Goal: Information Seeking & Learning: Understand process/instructions

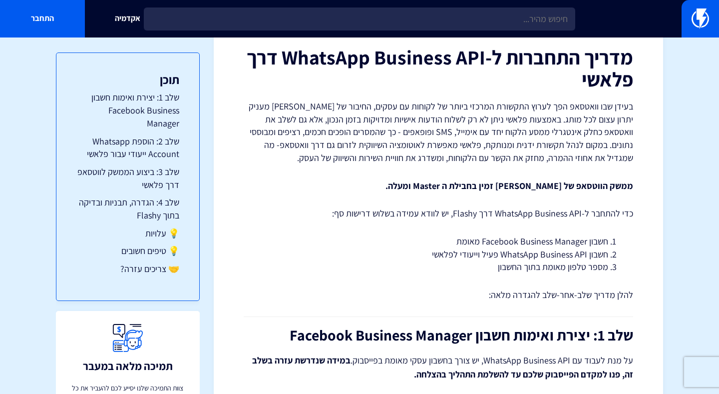
scroll to position [97, 0]
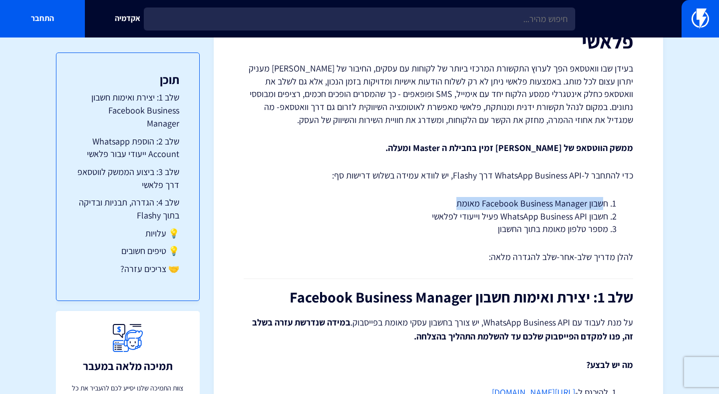
drag, startPoint x: 601, startPoint y: 204, endPoint x: 448, endPoint y: 207, distance: 153.4
click at [448, 207] on li "חשבון Facebook Business Manager מאומת" at bounding box center [439, 203] width 340 height 13
drag, startPoint x: 448, startPoint y: 207, endPoint x: 464, endPoint y: 210, distance: 16.3
click at [449, 207] on li "חשבון Facebook Business Manager מאומת" at bounding box center [439, 203] width 340 height 13
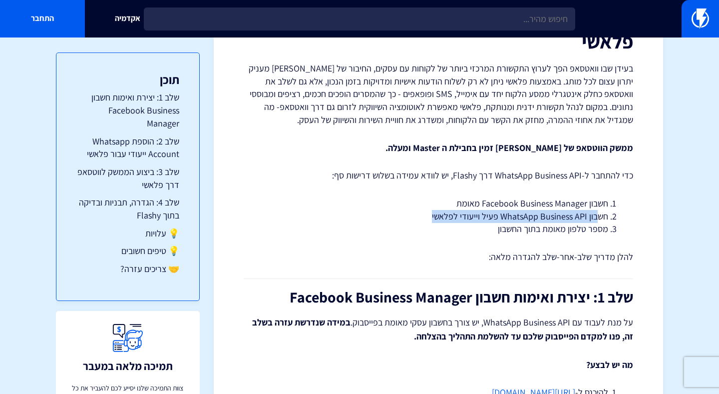
drag, startPoint x: 600, startPoint y: 216, endPoint x: 423, endPoint y: 219, distance: 176.9
click at [423, 219] on li "חשבון WhatsApp Business API פעיל וייעודי לפלאשי" at bounding box center [439, 216] width 340 height 13
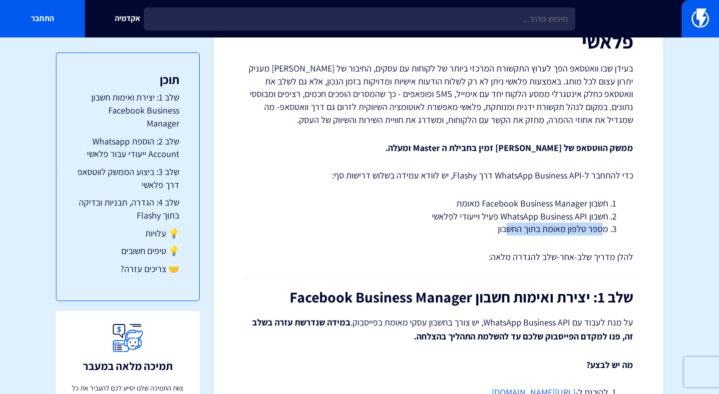
drag, startPoint x: 605, startPoint y: 230, endPoint x: 509, endPoint y: 229, distance: 95.9
click at [509, 229] on li "מספר טלפון מאומת בתוך החשבון" at bounding box center [439, 228] width 340 height 13
click at [508, 229] on li "מספר טלפון מאומת בתוך החשבון" at bounding box center [439, 228] width 340 height 13
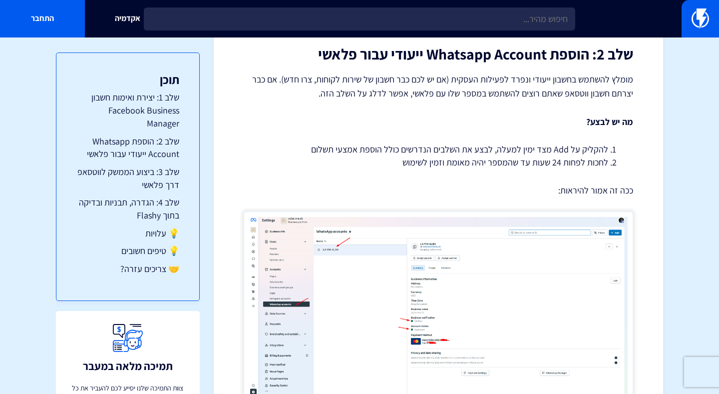
scroll to position [1033, 0]
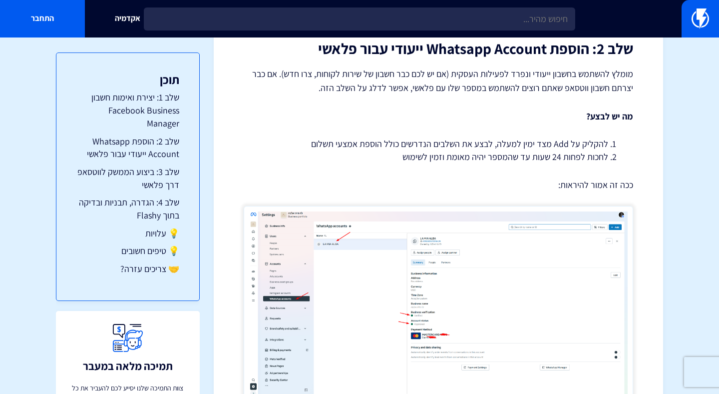
click at [516, 253] on img at bounding box center [439, 302] width 390 height 193
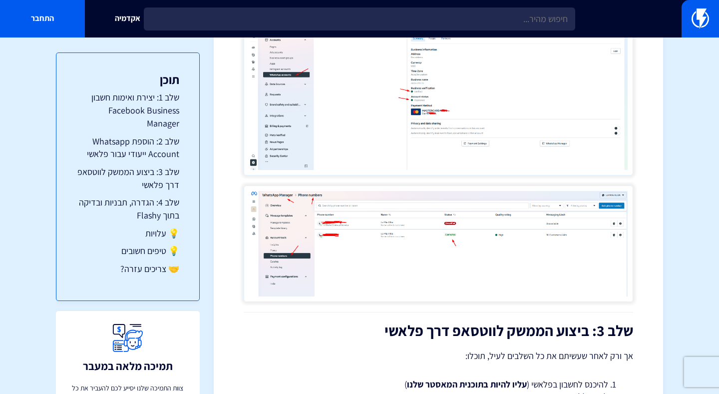
scroll to position [1254, 0]
